Goal: Communication & Community: Answer question/provide support

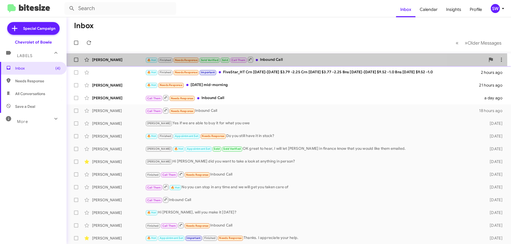
click at [274, 62] on div "🔥 Hot Finished Needs Response Sold Verified Sold Call Them Inbound Call" at bounding box center [315, 59] width 340 height 7
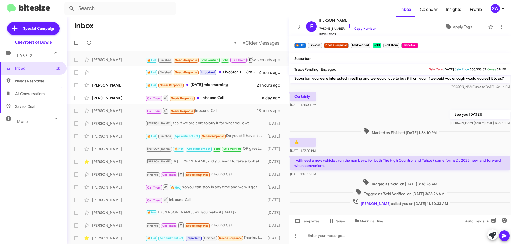
scroll to position [12, 0]
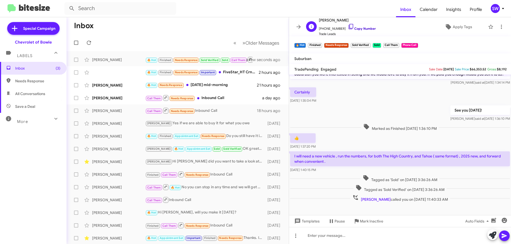
click at [348, 25] on icon at bounding box center [351, 26] width 6 height 6
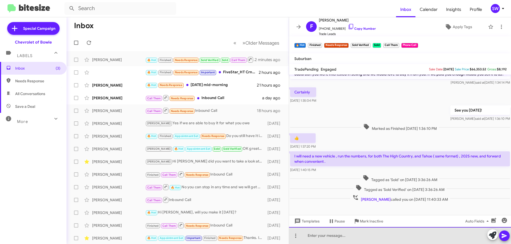
click at [378, 237] on div at bounding box center [400, 235] width 222 height 17
drag, startPoint x: 357, startPoint y: 235, endPoint x: 362, endPoint y: 244, distance: 9.5
click at [357, 236] on div "Hey Mr. Bauman I just tried t ocall you bsack" at bounding box center [400, 235] width 222 height 17
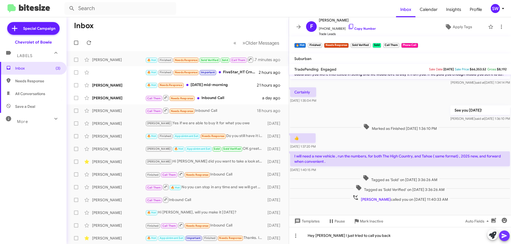
click at [501, 238] on icon at bounding box center [504, 236] width 6 height 6
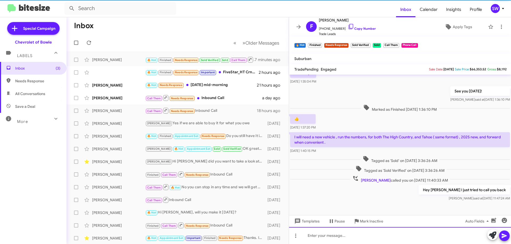
scroll to position [31, 0]
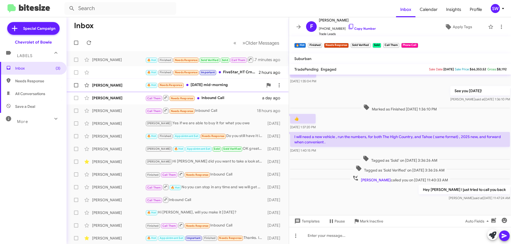
click at [209, 86] on div "🔥 Hot Needs Response Wednesday mid-morning" at bounding box center [204, 85] width 118 height 6
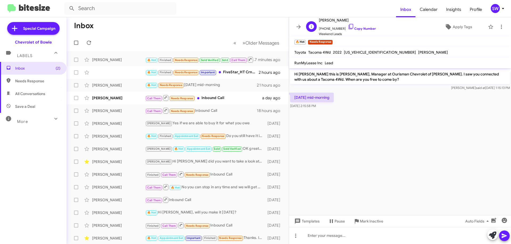
drag, startPoint x: 345, startPoint y: 26, endPoint x: 382, endPoint y: 34, distance: 38.0
click at [348, 26] on icon at bounding box center [351, 26] width 6 height 6
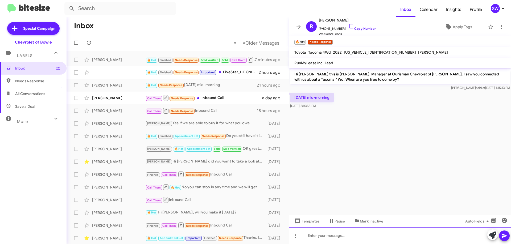
click at [338, 239] on div at bounding box center [400, 235] width 222 height 17
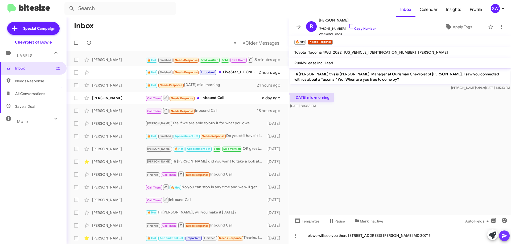
drag, startPoint x: 506, startPoint y: 236, endPoint x: 496, endPoint y: 234, distance: 9.9
click at [504, 236] on icon at bounding box center [503, 236] width 5 height 5
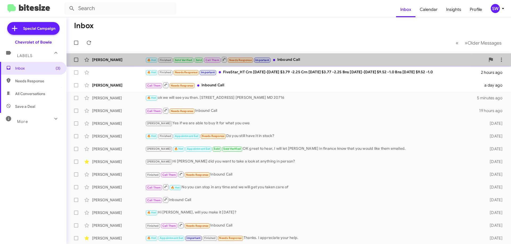
click at [302, 62] on div "🔥 Hot Finished Sold Verified Sold Call Them Needs Response Important Inbound Ca…" at bounding box center [315, 59] width 340 height 7
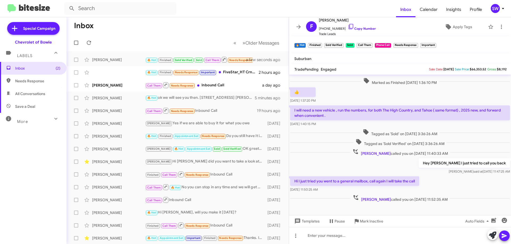
scroll to position [62, 0]
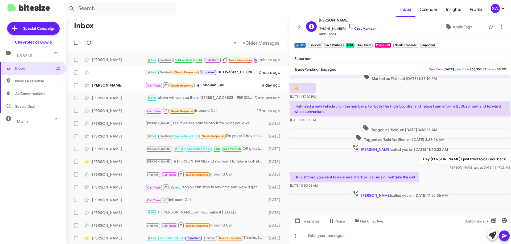
click at [348, 28] on icon at bounding box center [351, 26] width 6 height 6
click at [348, 27] on icon at bounding box center [351, 26] width 6 height 6
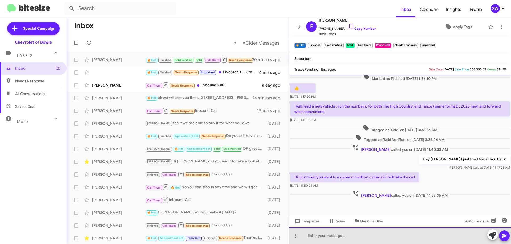
click at [333, 236] on div at bounding box center [400, 235] width 222 height 17
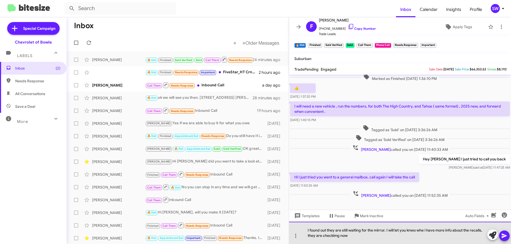
drag, startPoint x: 418, startPoint y: 230, endPoint x: 425, endPoint y: 243, distance: 14.9
click at [418, 230] on div "I found out they are still waiting for the mirror. I will let you knwo whe i ha…" at bounding box center [400, 233] width 222 height 22
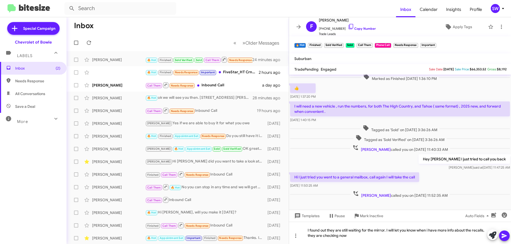
click at [504, 236] on icon at bounding box center [504, 236] width 6 height 6
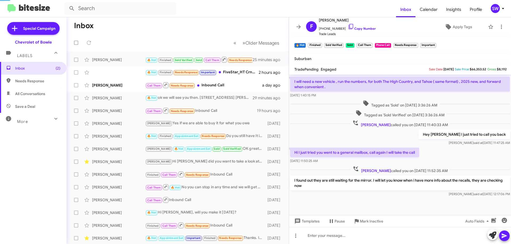
scroll to position [0, 0]
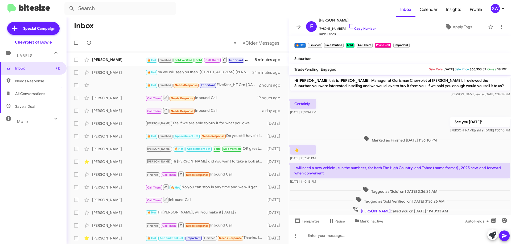
drag, startPoint x: 112, startPoint y: 57, endPoint x: 303, endPoint y: 89, distance: 193.8
click at [114, 59] on div "[PERSON_NAME]" at bounding box center [118, 59] width 53 height 5
